Goal: Transaction & Acquisition: Book appointment/travel/reservation

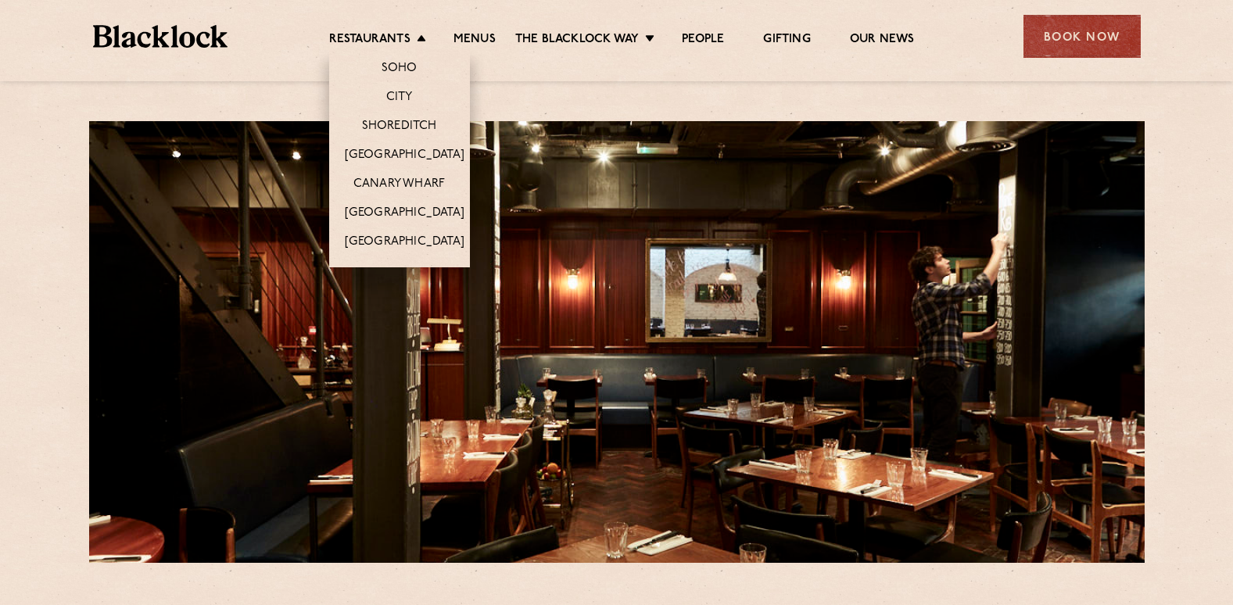
drag, startPoint x: 404, startPoint y: 71, endPoint x: 416, endPoint y: 70, distance: 11.8
click at [404, 71] on link "Soho" at bounding box center [400, 69] width 36 height 17
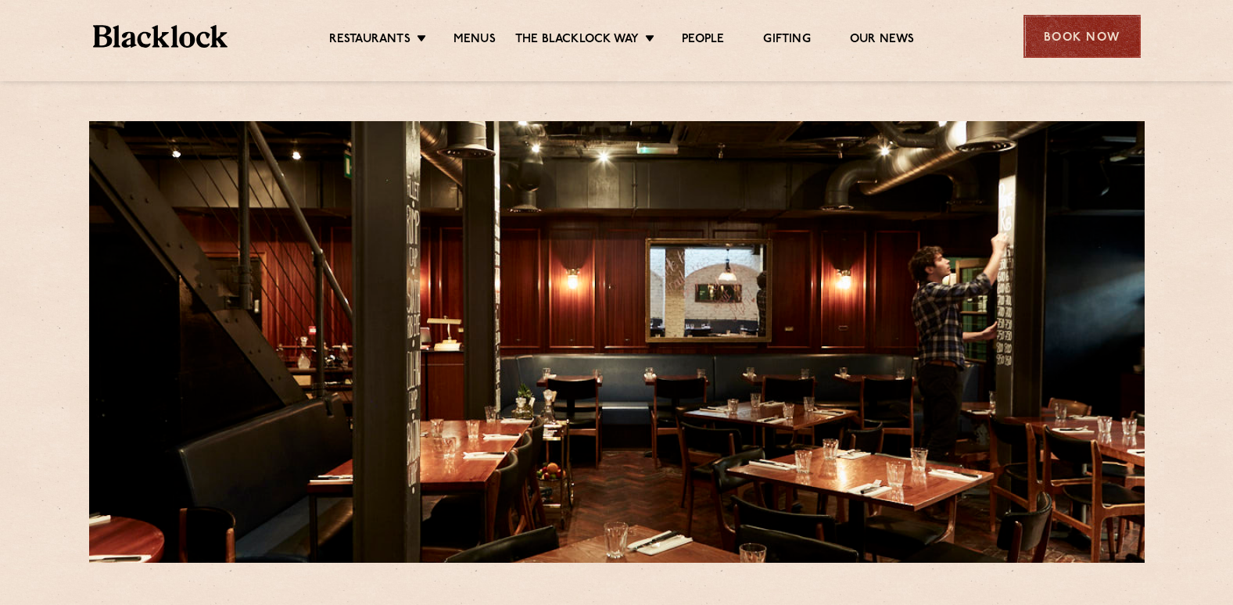
click at [1077, 38] on div "Book Now" at bounding box center [1082, 36] width 117 height 43
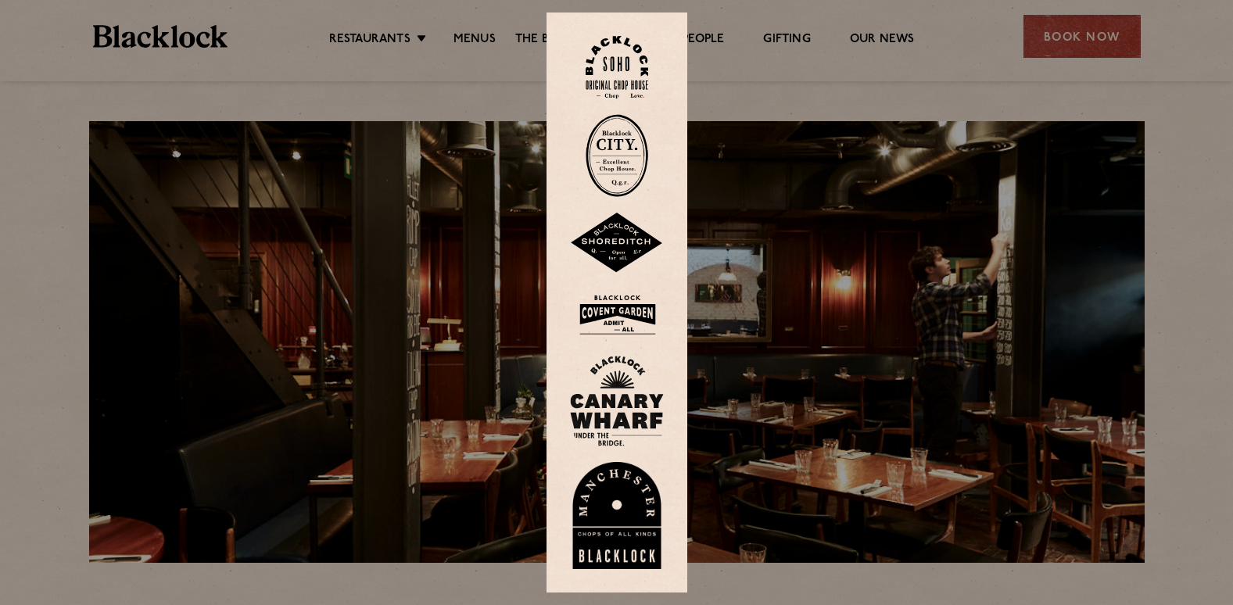
click at [603, 63] on img at bounding box center [617, 67] width 63 height 63
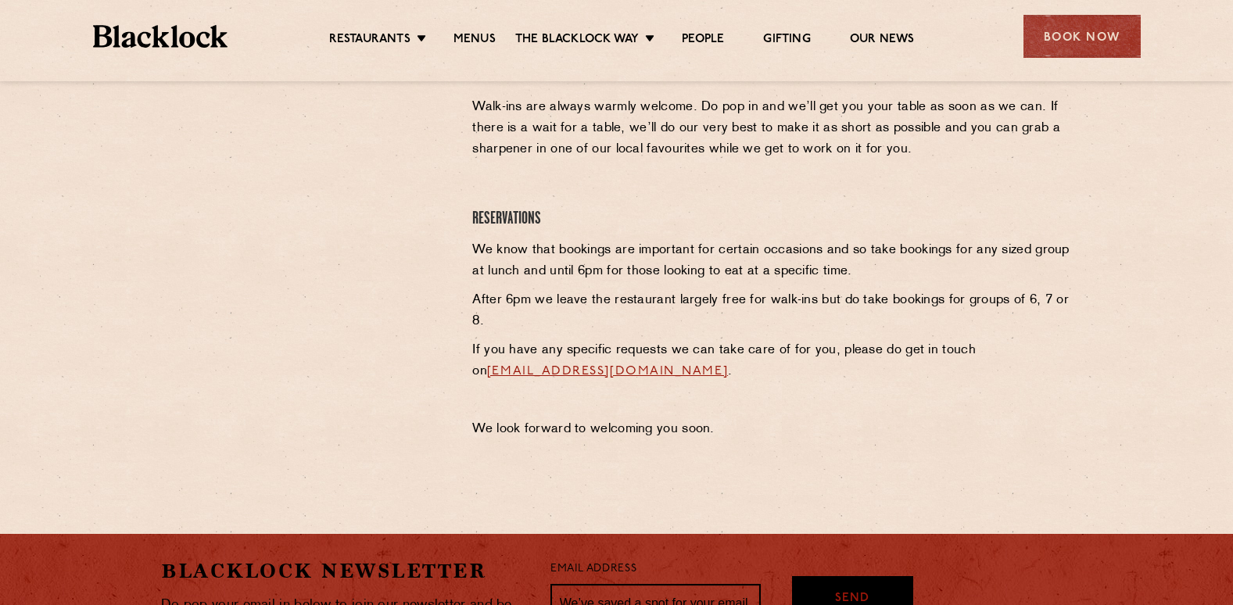
scroll to position [469, 0]
